Goal: Transaction & Acquisition: Subscribe to service/newsletter

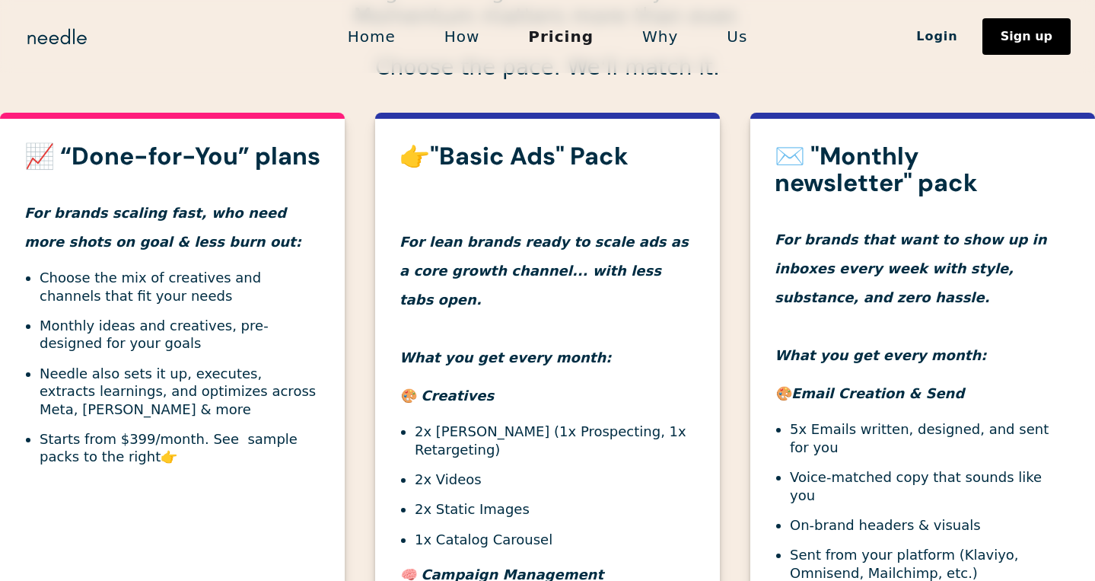
scroll to position [481, 0]
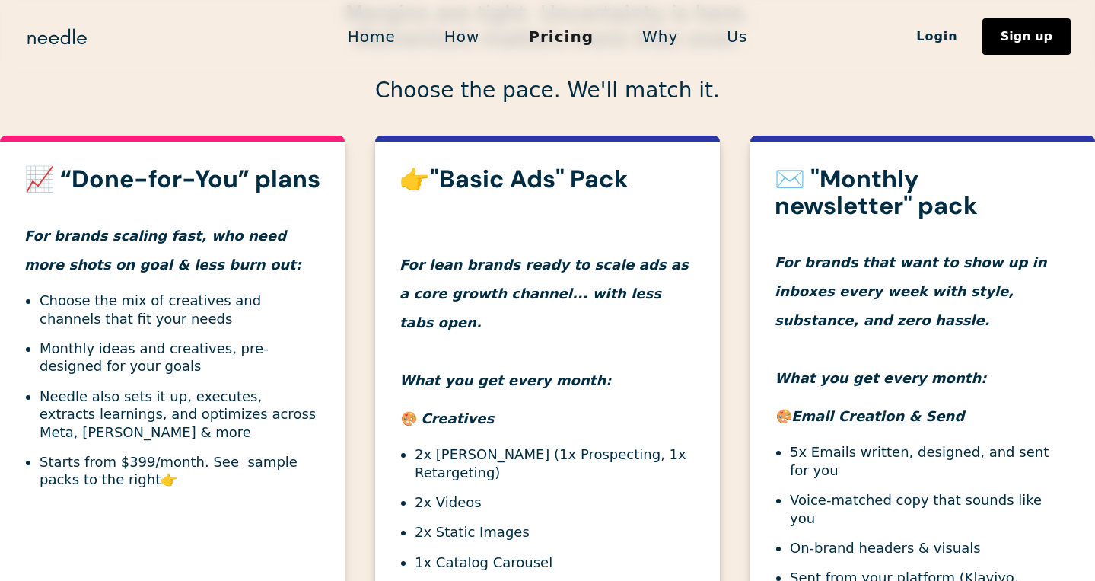
click at [581, 165] on strong "👉"Basic Ads" Pack" at bounding box center [514, 179] width 229 height 32
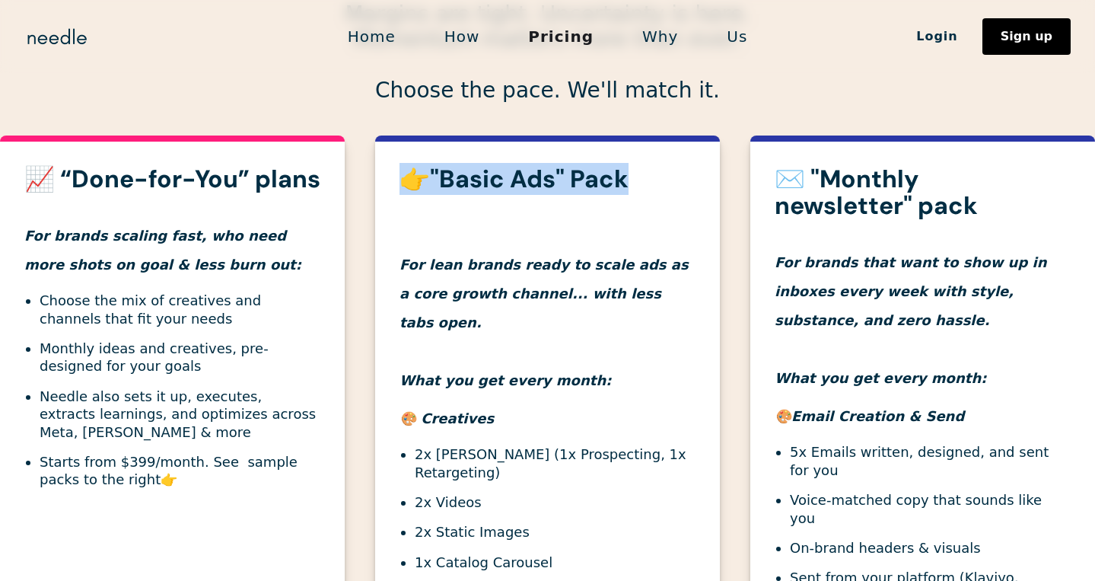
click at [581, 165] on strong "👉"Basic Ads" Pack" at bounding box center [514, 179] width 229 height 32
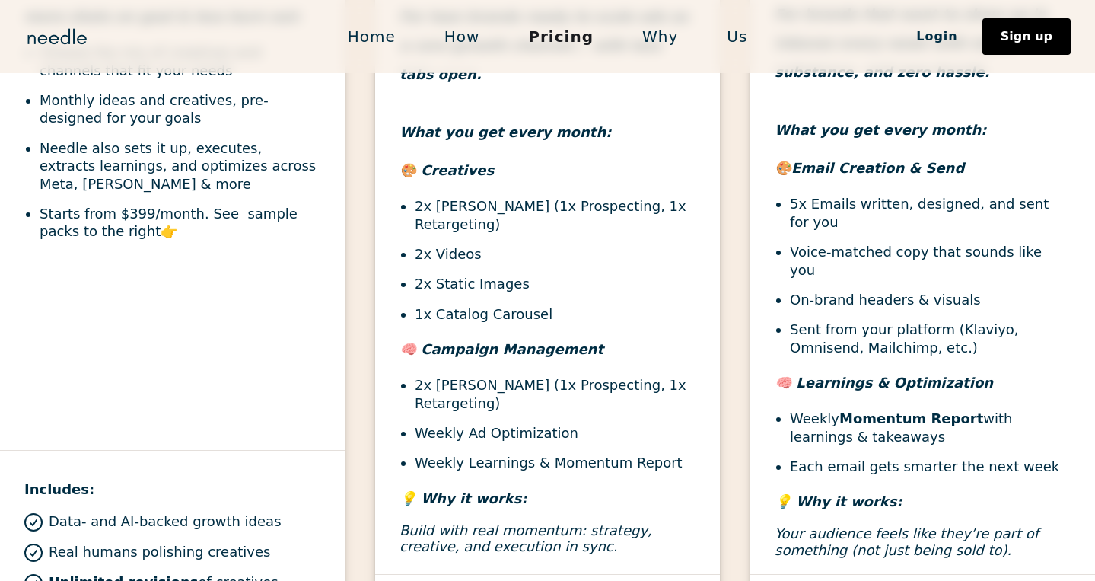
scroll to position [730, 0]
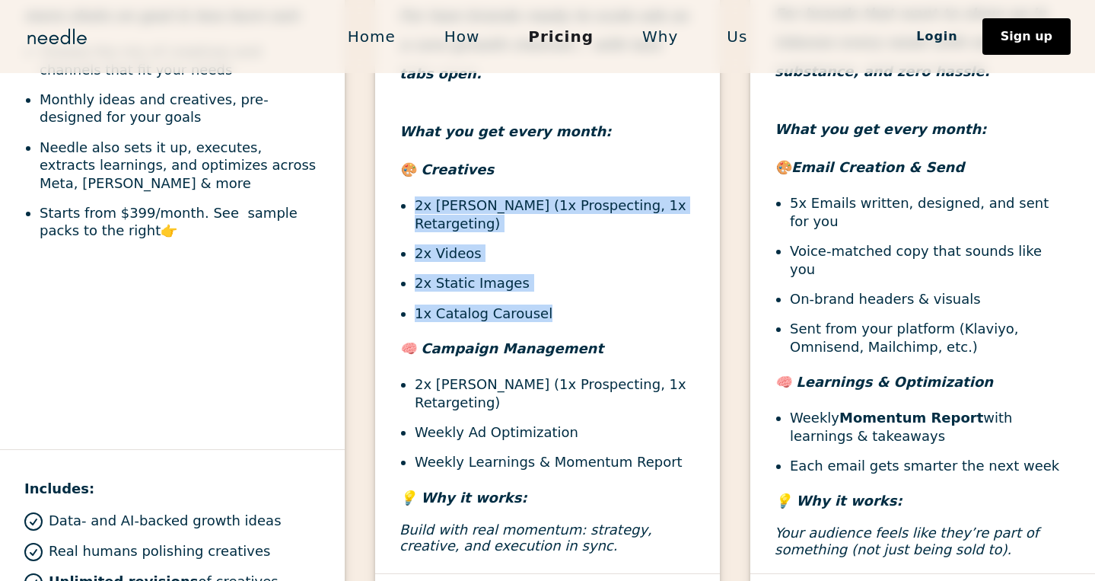
drag, startPoint x: 414, startPoint y: 175, endPoint x: 594, endPoint y: 292, distance: 215.1
click at [594, 292] on ul "2x [PERSON_NAME] (1x Prospecting, 1x Retargeting) 2x Videos 2x Static Images 1x…" at bounding box center [548, 259] width 296 height 126
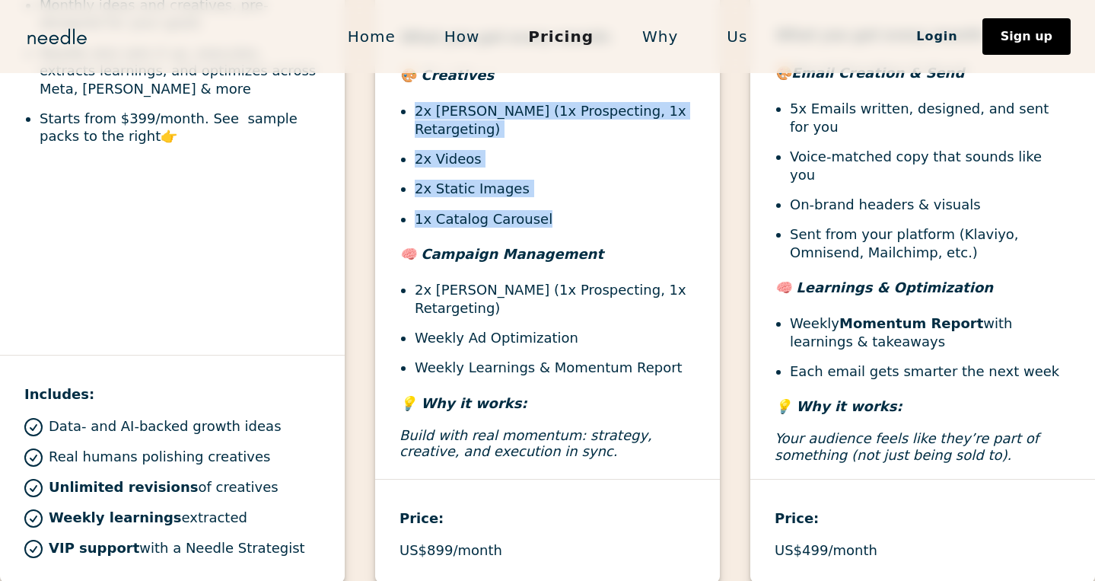
scroll to position [829, 0]
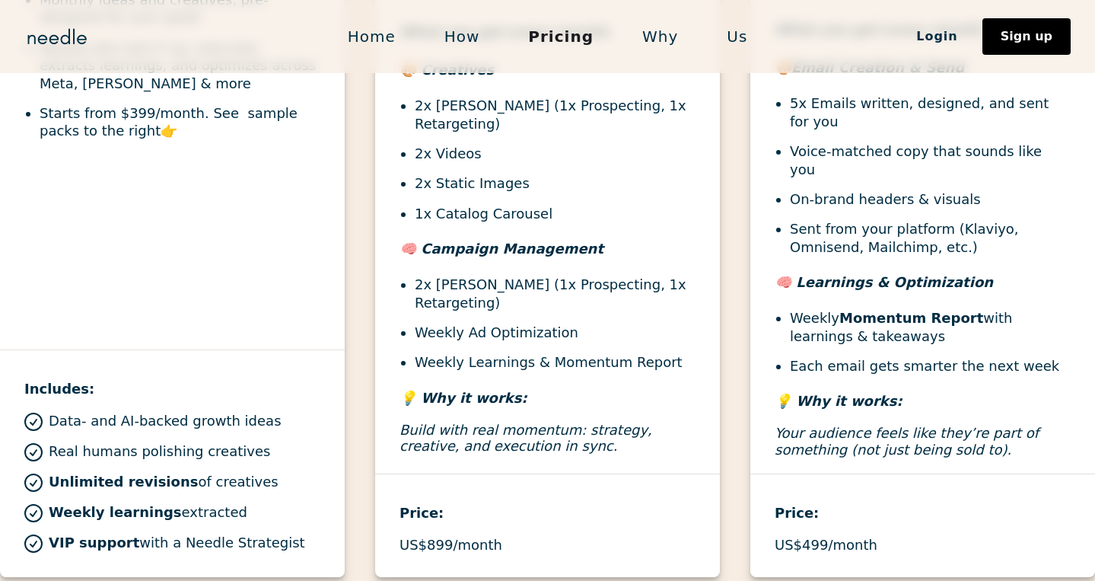
click at [475, 536] on p "US$899/month" at bounding box center [451, 544] width 103 height 17
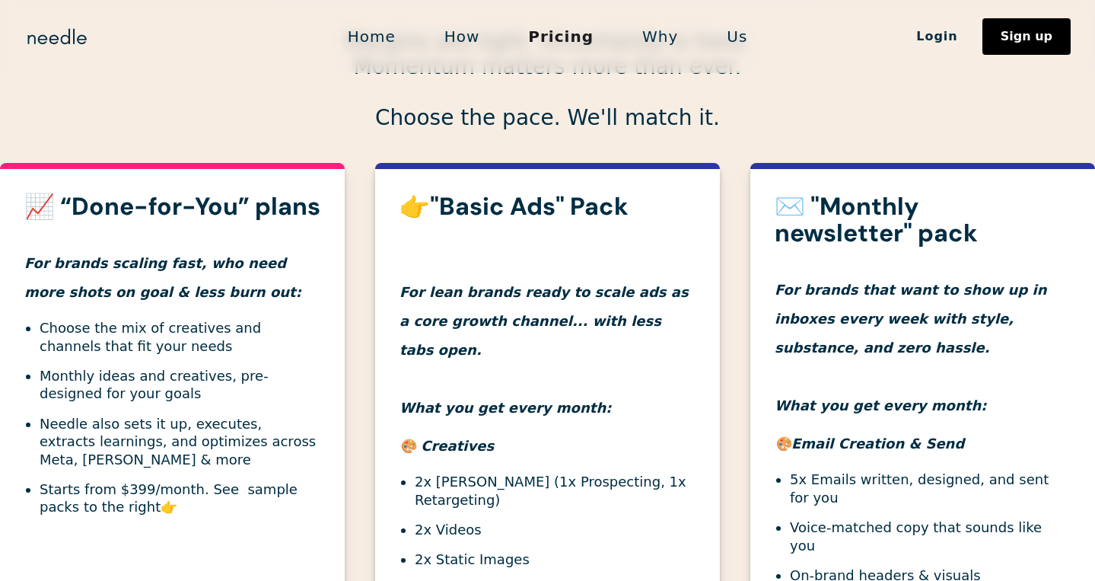
scroll to position [442, 0]
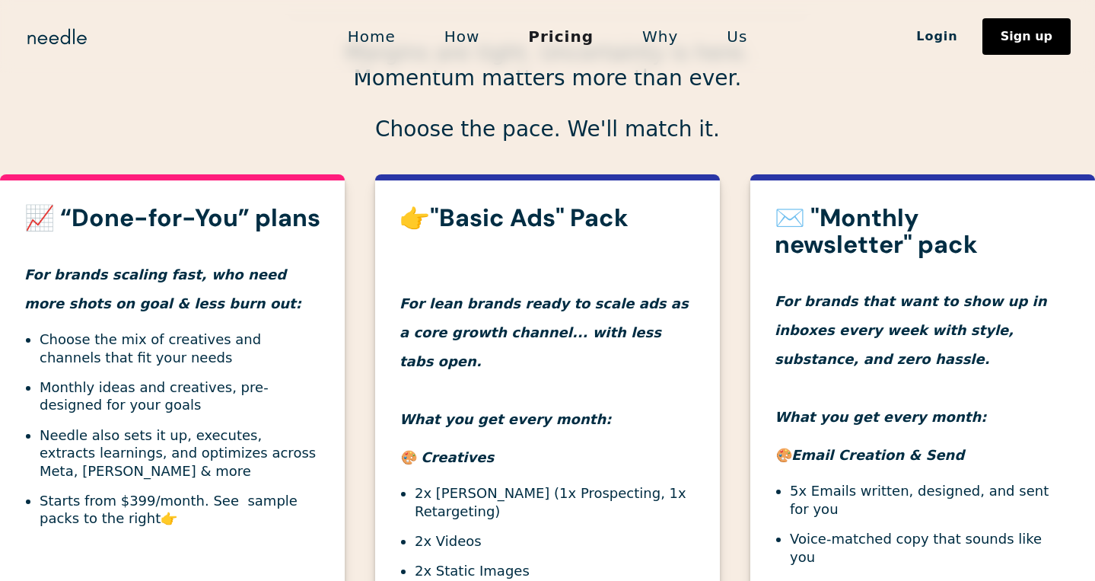
click at [840, 227] on h3 "✉️ "Monthly newsletter" pack" at bounding box center [923, 231] width 296 height 53
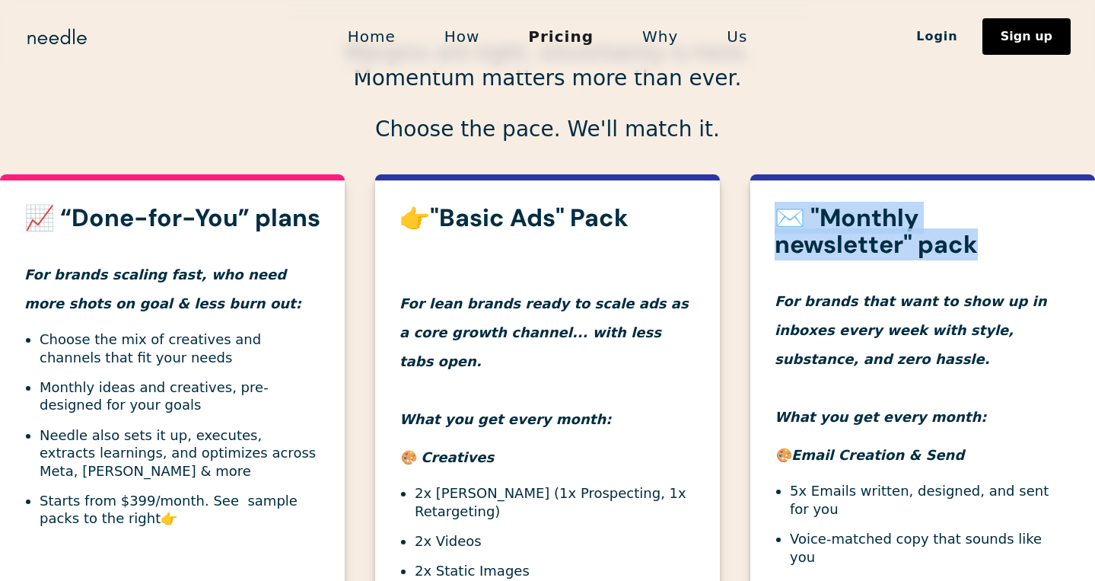
click at [840, 227] on h3 "✉️ "Monthly newsletter" pack" at bounding box center [923, 231] width 296 height 53
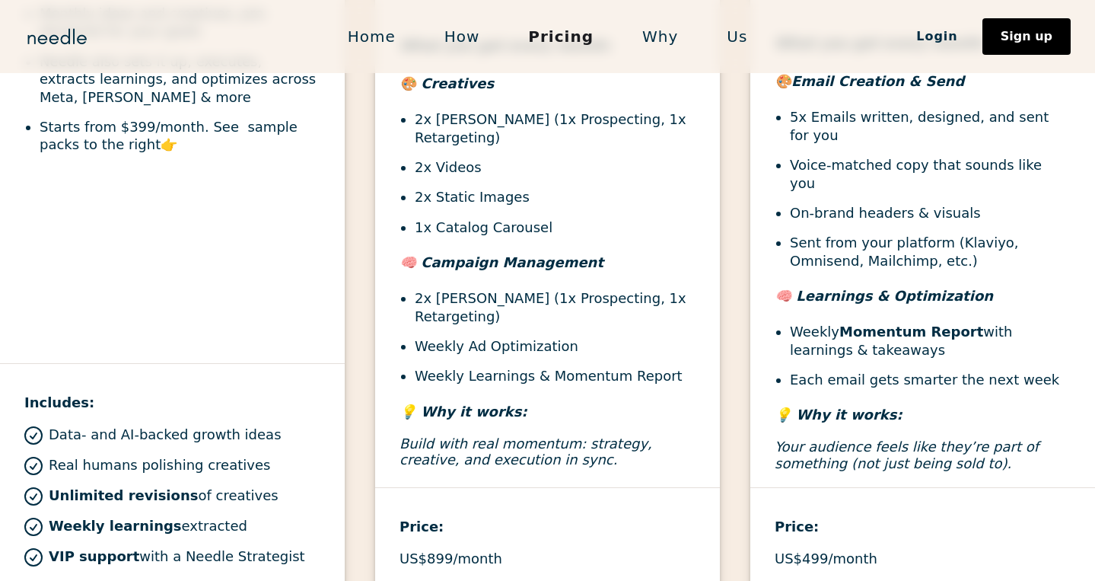
scroll to position [828, 0]
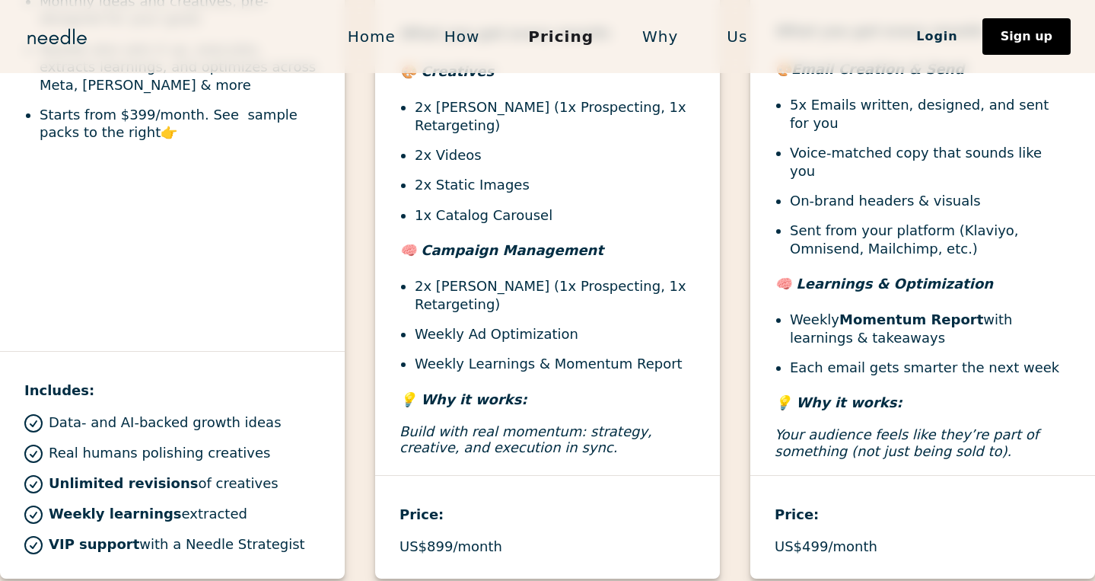
click at [827, 503] on div "Price: US$499/month" at bounding box center [922, 515] width 345 height 80
click at [617, 294] on ul "2x [PERSON_NAME] (1x Prospecting, 1x Retargeting) Weekly Ad Optimization Weekly…" at bounding box center [548, 325] width 296 height 96
